Goal: Task Accomplishment & Management: Manage account settings

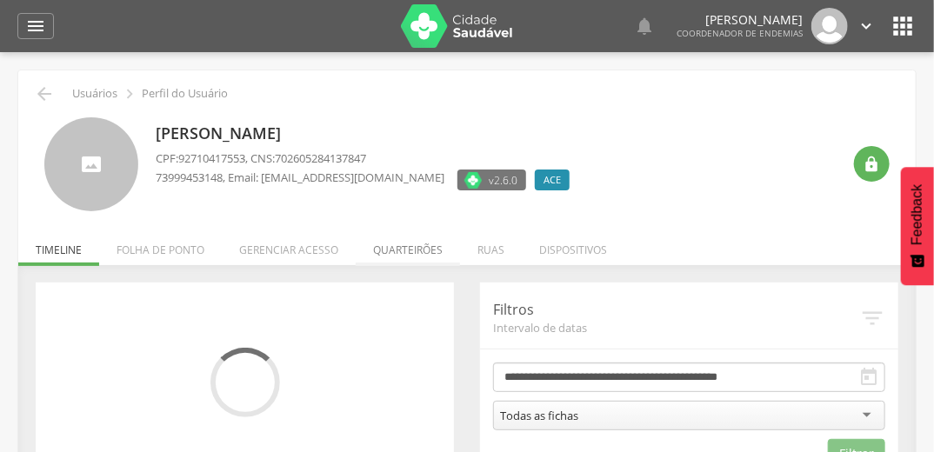
click at [411, 254] on li "Quarteirões" at bounding box center [407, 245] width 104 height 41
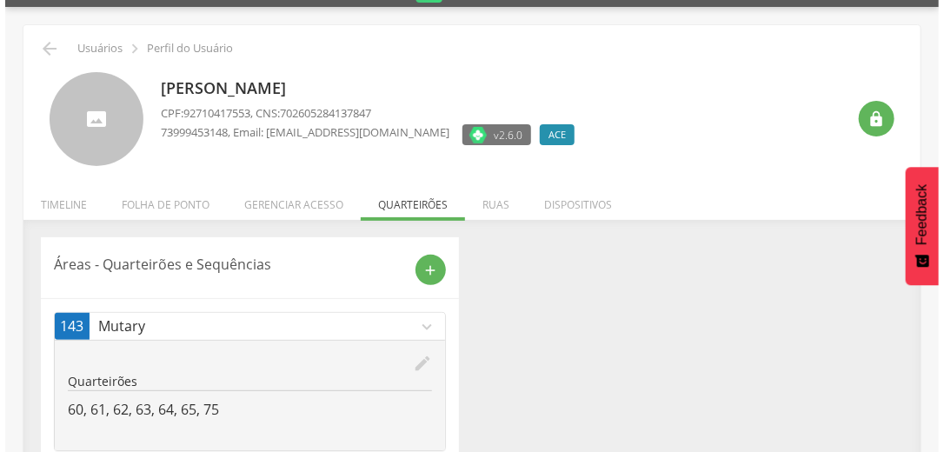
scroll to position [91, 0]
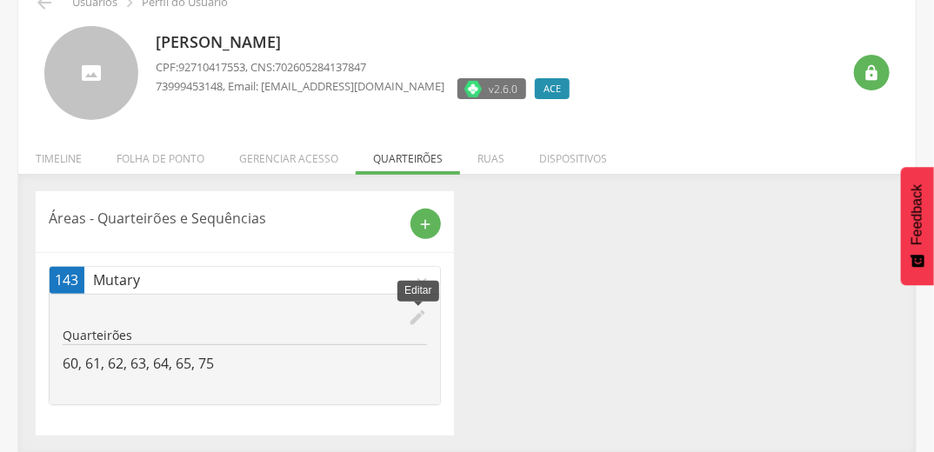
click at [423, 315] on icon "edit" at bounding box center [417, 317] width 19 height 19
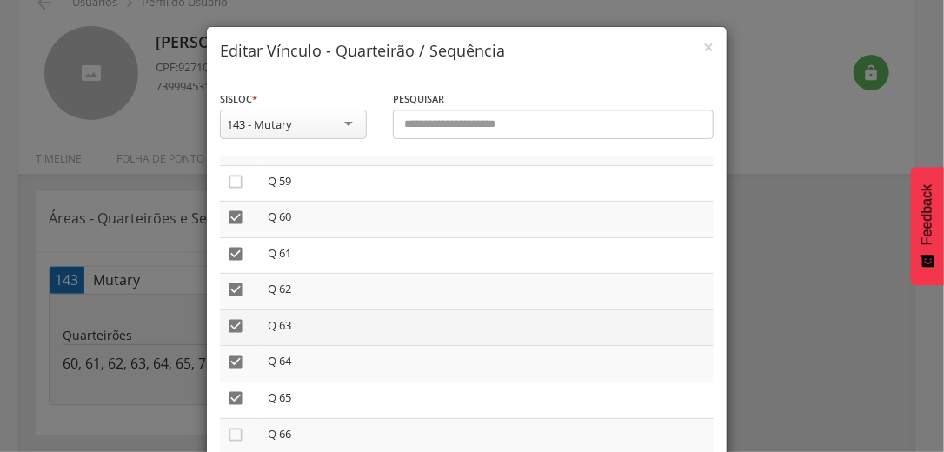
scroll to position [2156, 0]
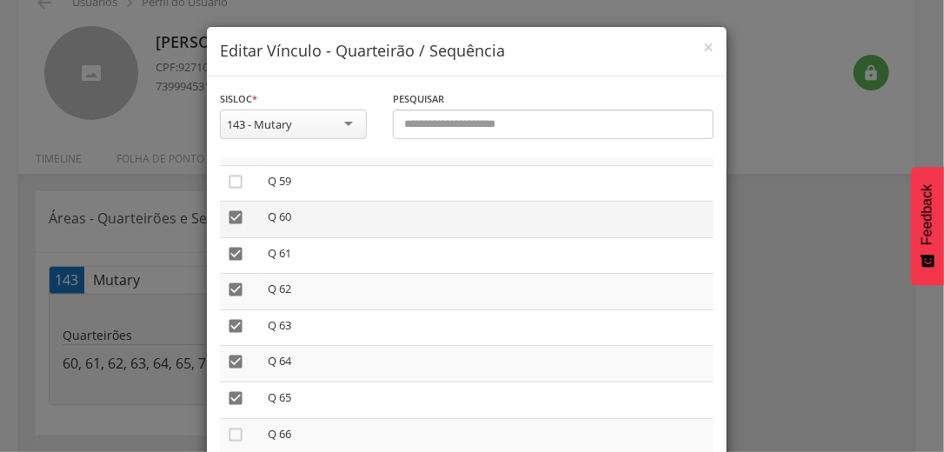
click at [233, 226] on icon "" at bounding box center [235, 217] width 17 height 17
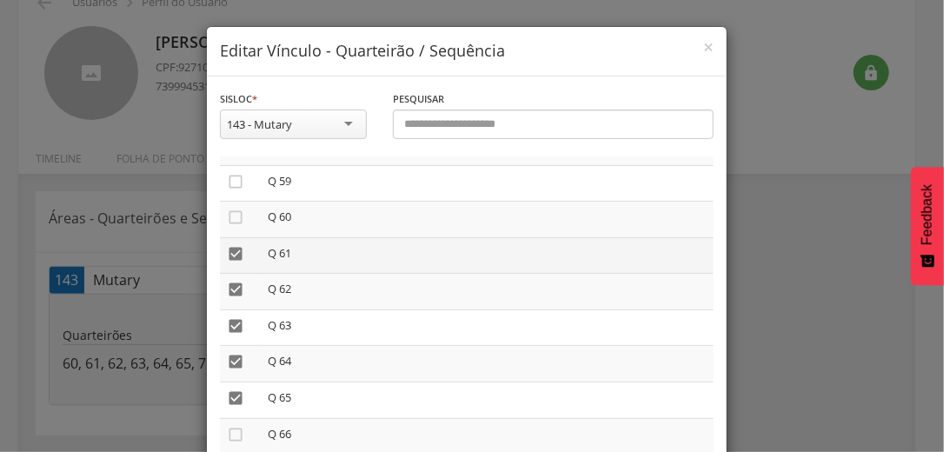
click at [235, 261] on icon "" at bounding box center [235, 253] width 17 height 17
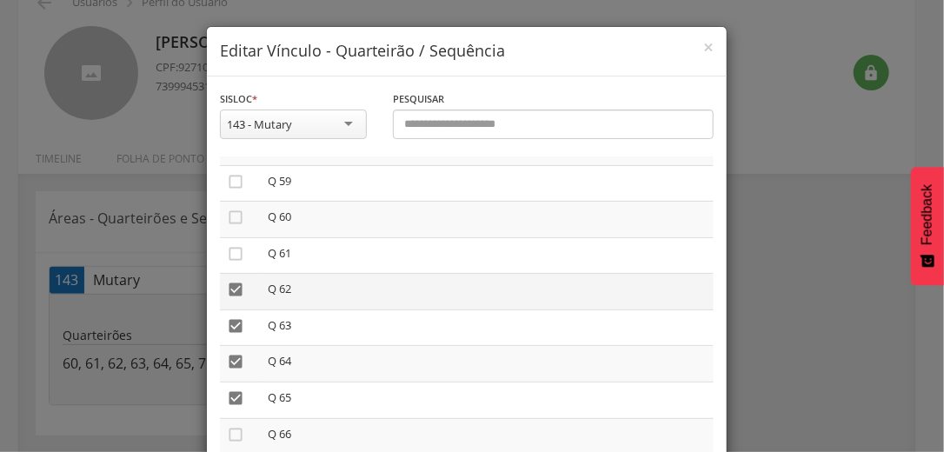
click at [230, 295] on icon "" at bounding box center [235, 289] width 17 height 17
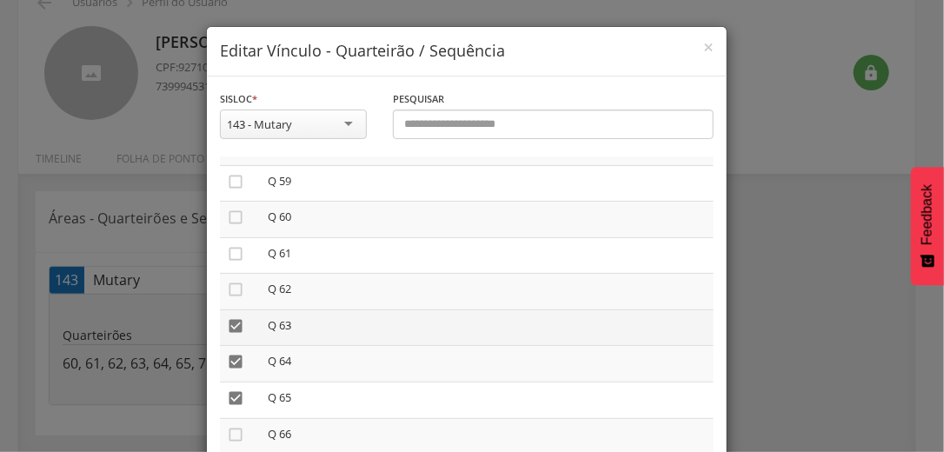
click at [228, 324] on td "" at bounding box center [240, 327] width 41 height 37
click at [228, 329] on icon "" at bounding box center [235, 325] width 17 height 17
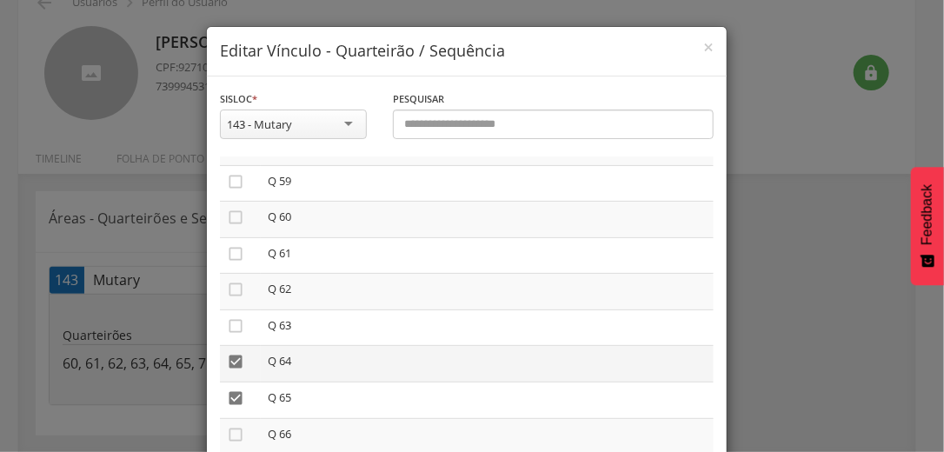
click at [227, 365] on icon "" at bounding box center [235, 361] width 17 height 17
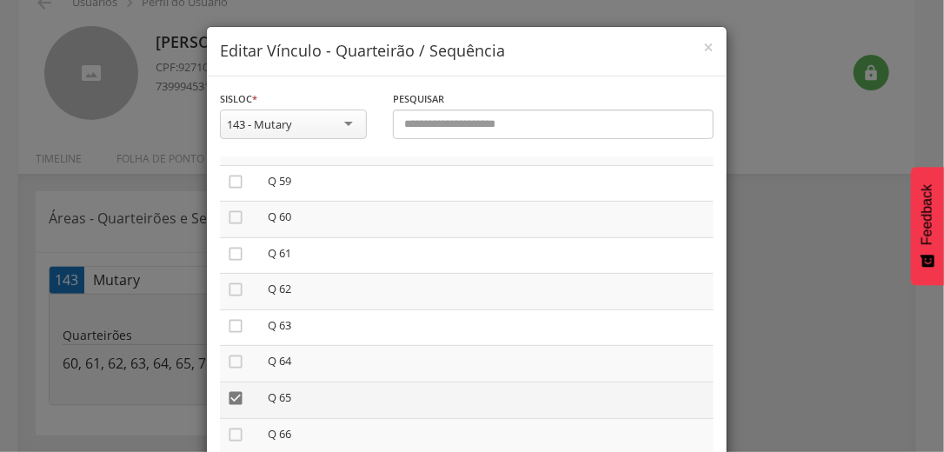
click at [230, 407] on icon "" at bounding box center [235, 397] width 17 height 17
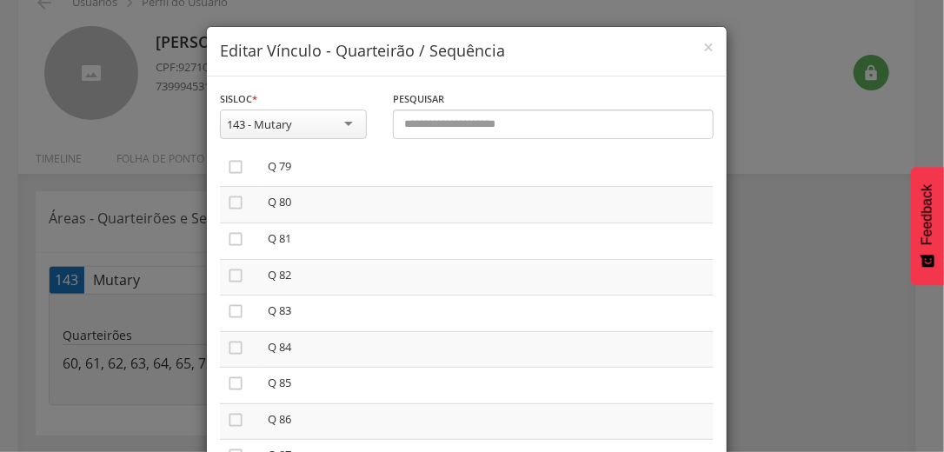
scroll to position [2920, 0]
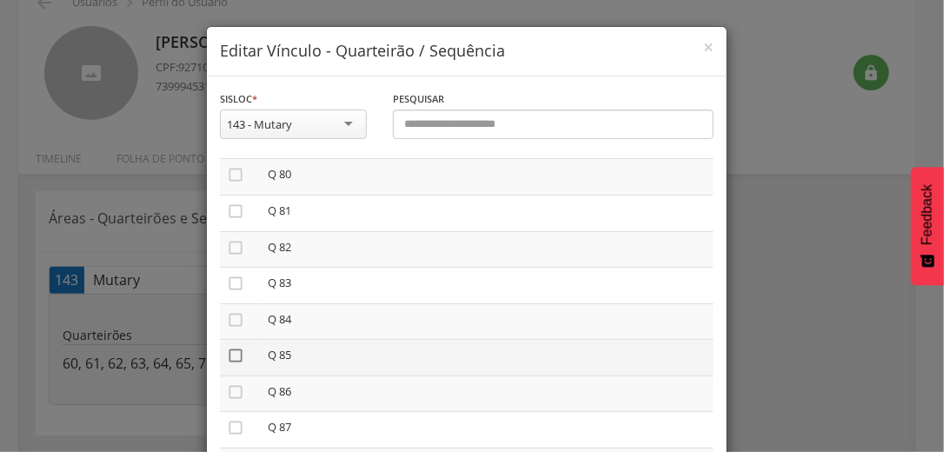
click at [228, 364] on icon "" at bounding box center [235, 355] width 17 height 17
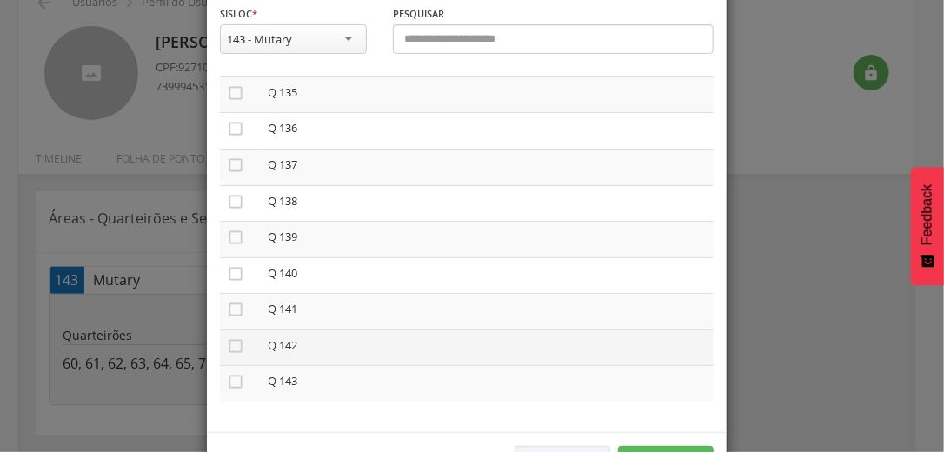
scroll to position [147, 0]
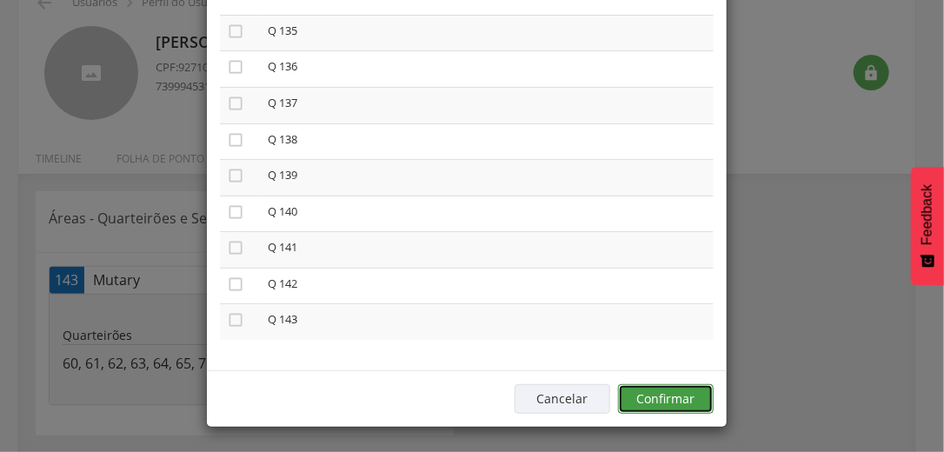
click at [647, 396] on button "Confirmar" at bounding box center [666, 399] width 96 height 30
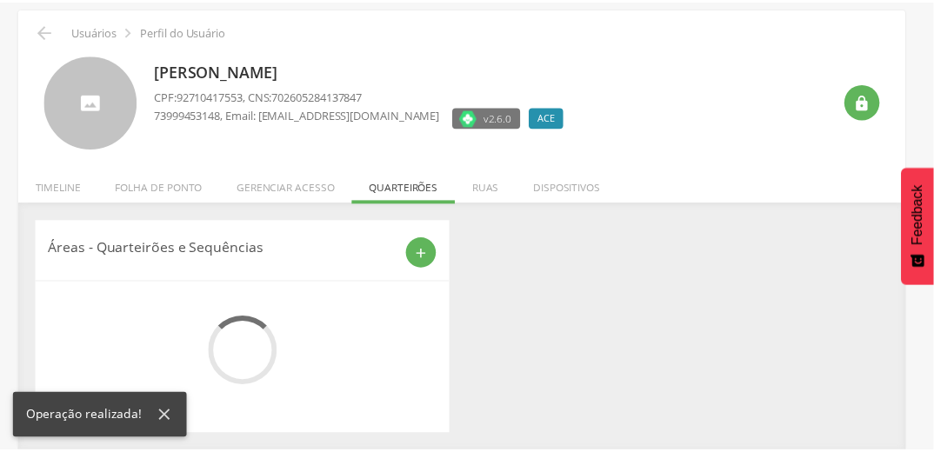
scroll to position [91, 0]
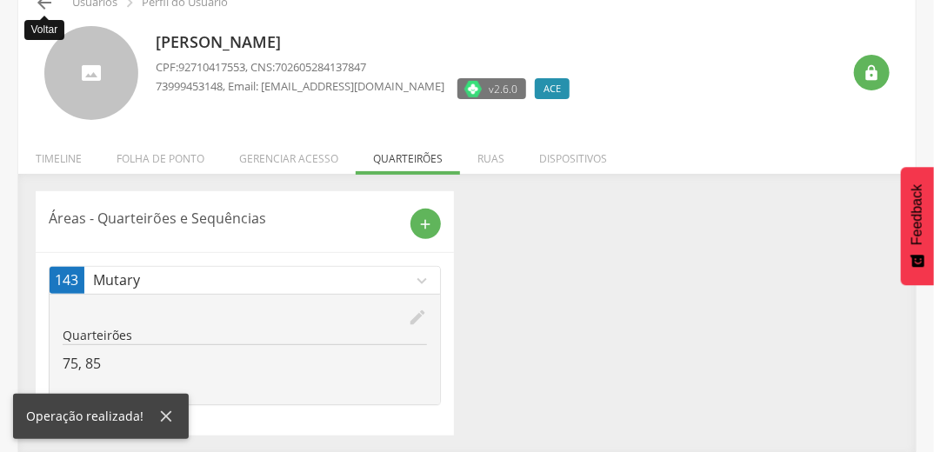
click at [48, 3] on icon "" at bounding box center [44, 2] width 21 height 21
